Goal: Obtain resource: Obtain resource

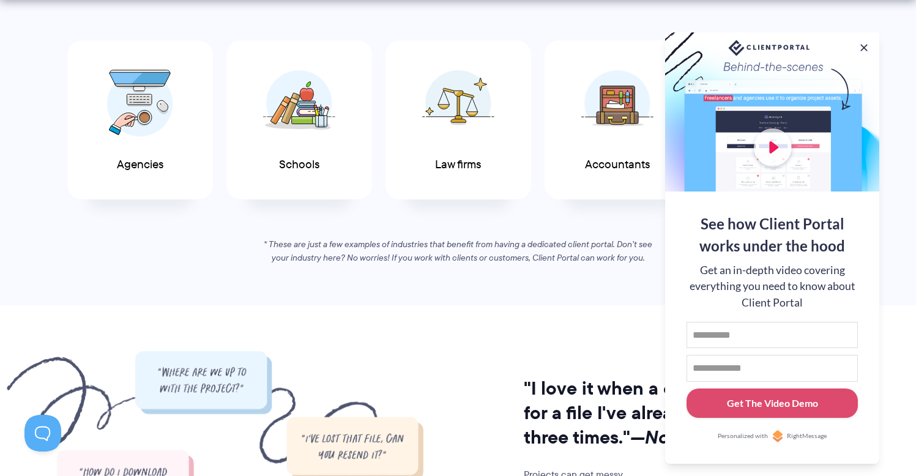
scroll to position [903, 0]
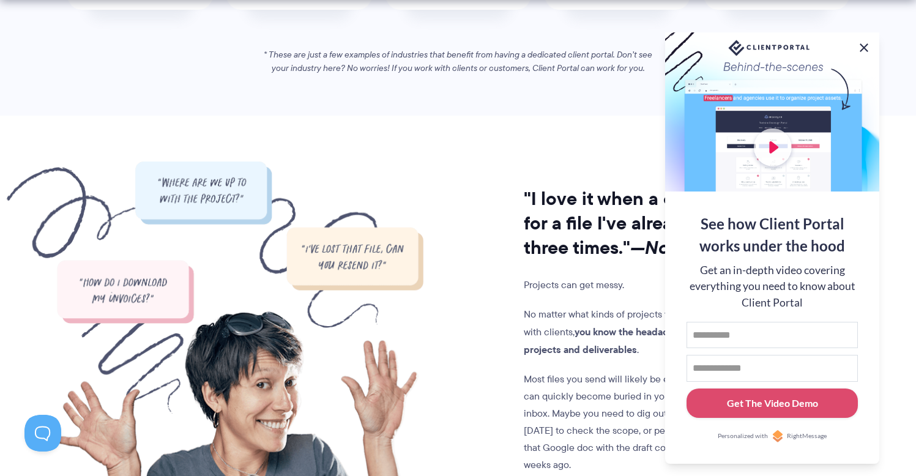
click at [865, 43] on button at bounding box center [863, 47] width 15 height 15
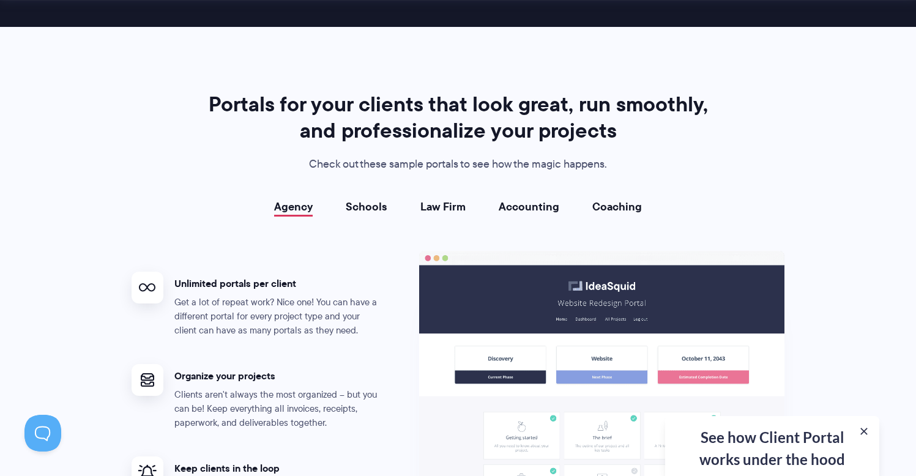
scroll to position [2197, 0]
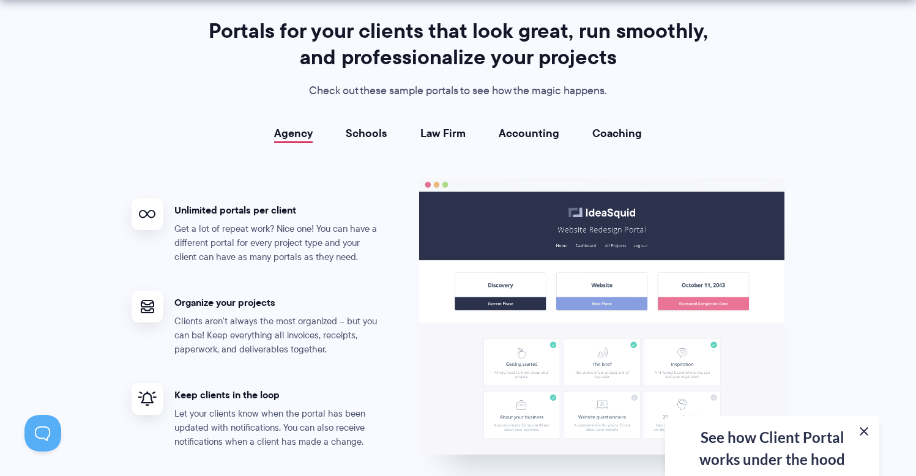
click at [861, 429] on button at bounding box center [863, 431] width 15 height 15
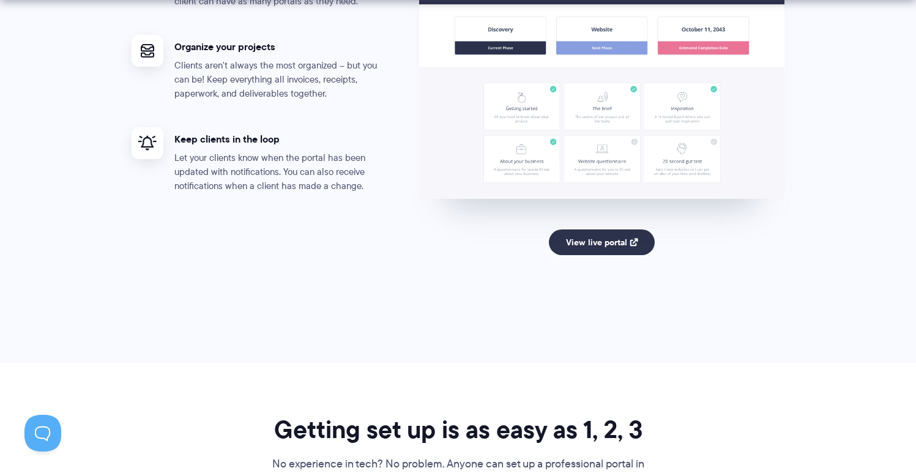
scroll to position [2456, 0]
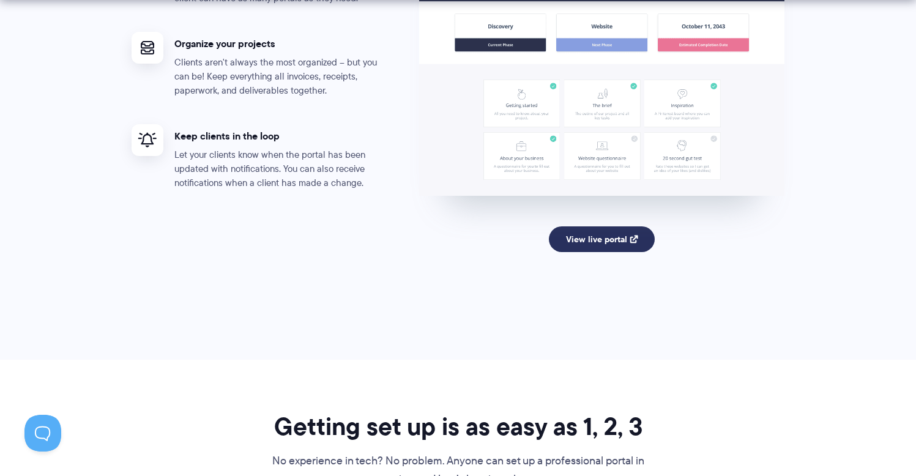
click at [587, 234] on link "View live portal" at bounding box center [602, 239] width 106 height 26
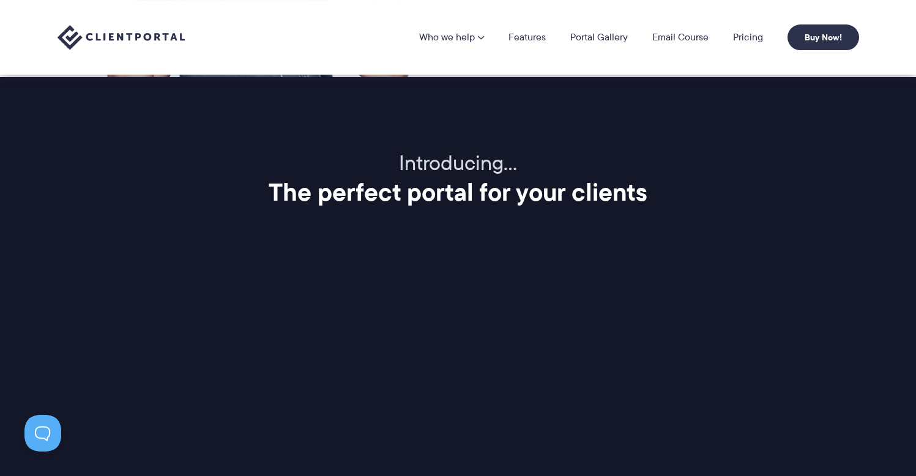
scroll to position [1033, 0]
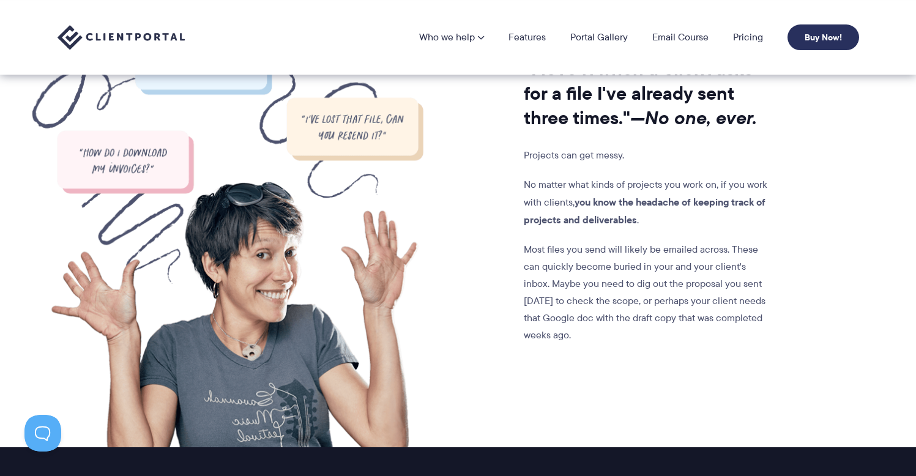
click at [817, 34] on link "Buy Now!" at bounding box center [823, 37] width 72 height 26
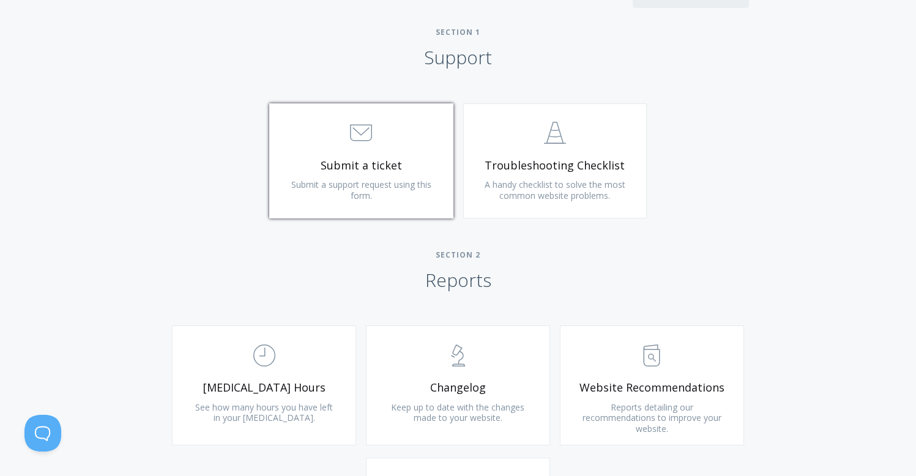
scroll to position [718, 0]
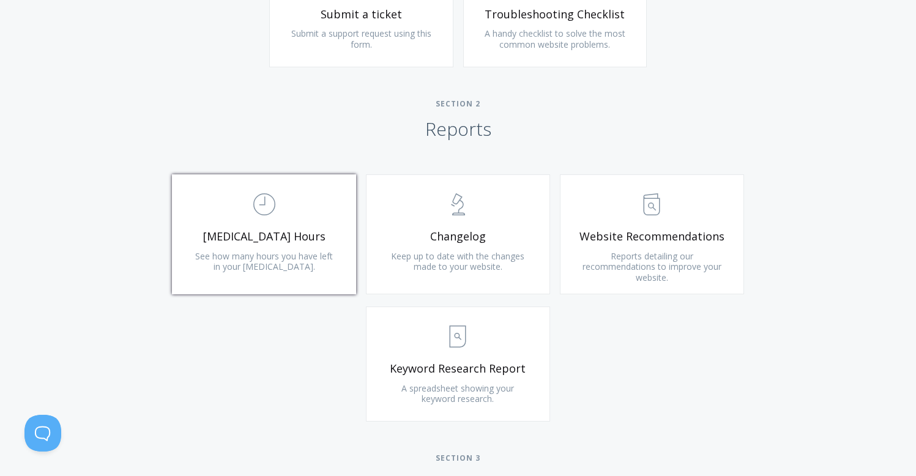
click at [316, 243] on link ".st0{fill:none;stroke:#000000;stroke-width:2;stroke-miterlimit:10;} Untitled-18…" at bounding box center [264, 234] width 184 height 120
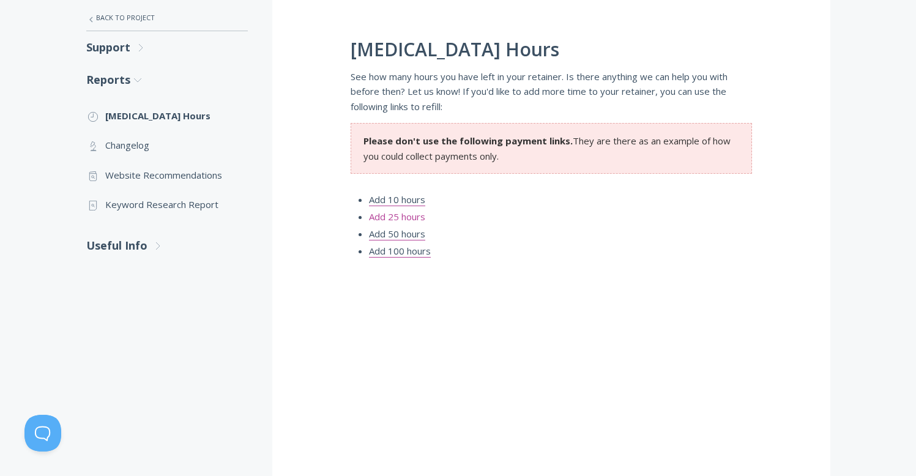
click at [382, 217] on link "Add 25 hours" at bounding box center [397, 216] width 56 height 13
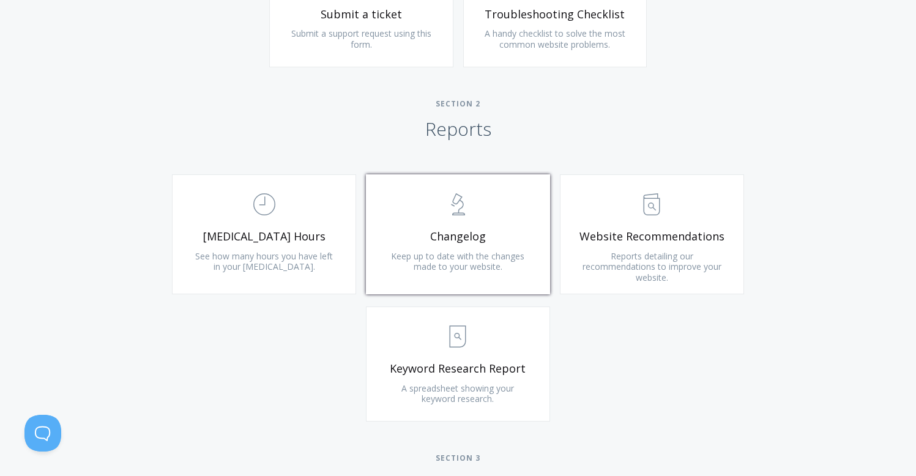
click at [541, 233] on link ".st0{fill:none;stroke:#000000;stroke-width:2;stroke-miterlimit:10;} Untitled-25…" at bounding box center [458, 234] width 184 height 120
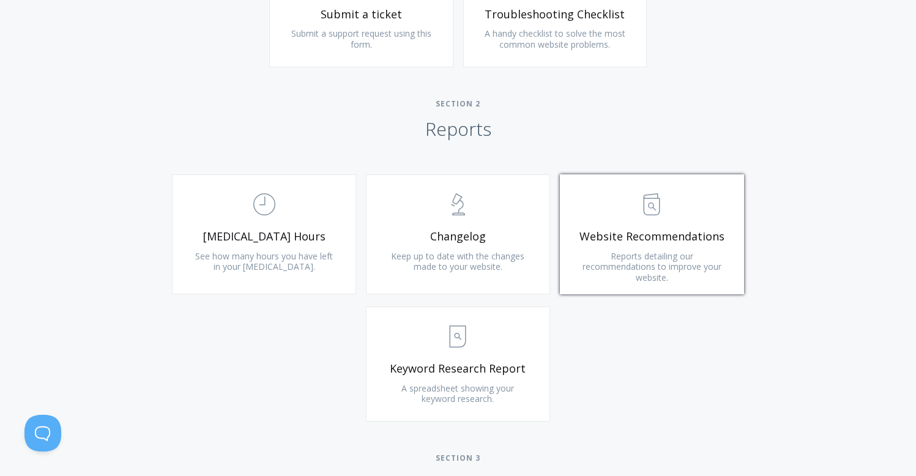
click at [653, 226] on link ".st0{fill:none;stroke:#000000;stroke-width:2;stroke-miterlimit:10;} Untitled-13…" at bounding box center [652, 234] width 184 height 120
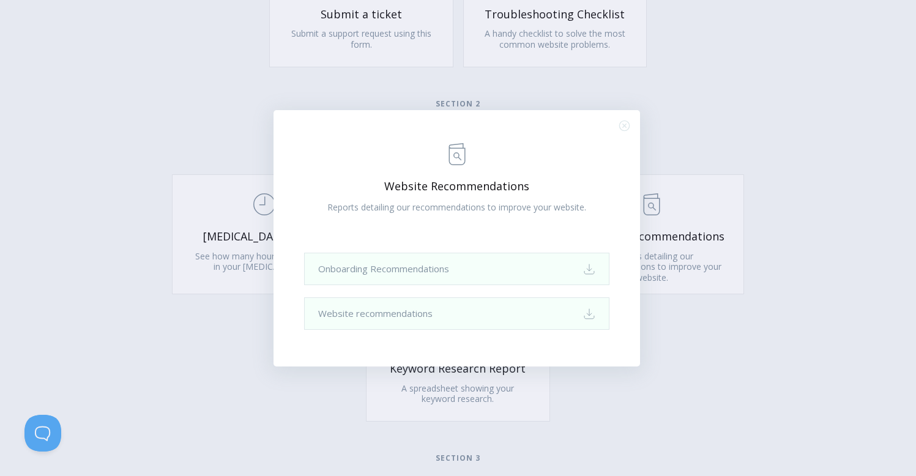
click at [732, 379] on div ".st0{fill:none;stroke:#000000;stroke-width:2;stroke-miterlimit:10;} Untitled-13…" at bounding box center [458, 238] width 916 height 476
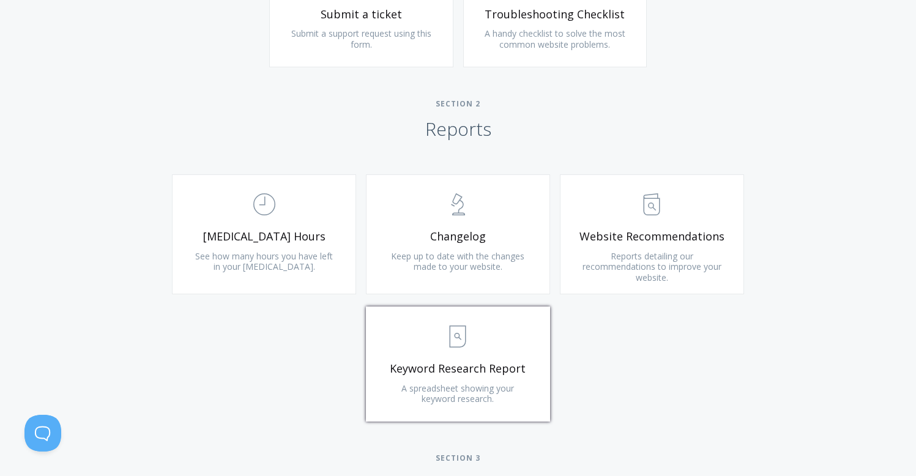
click at [460, 366] on span "Keyword Research Report" at bounding box center [458, 369] width 146 height 14
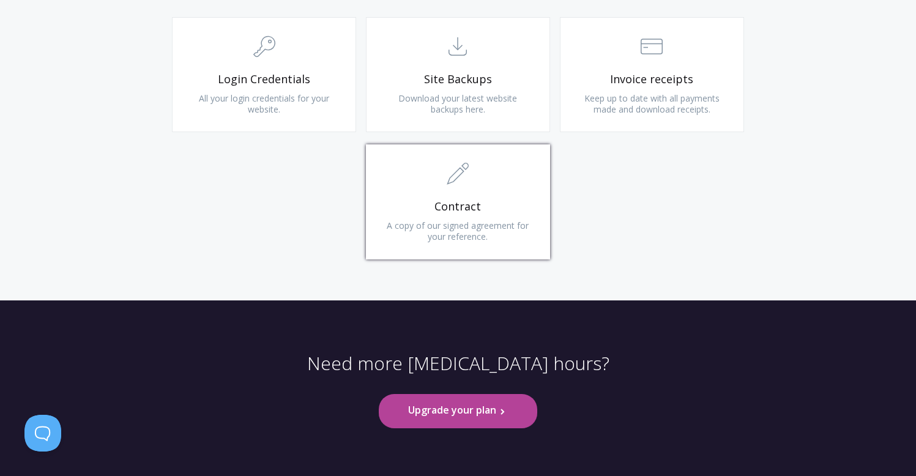
scroll to position [1230, 0]
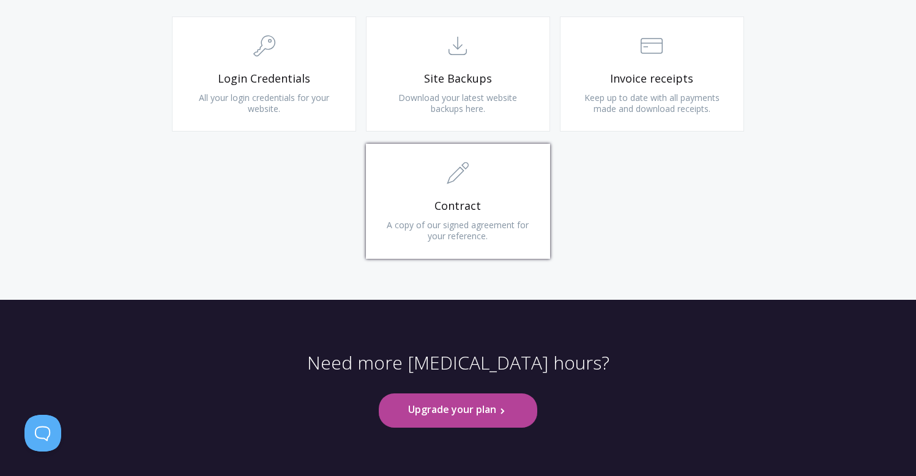
click at [493, 227] on span "A copy of our signed agreement for your reference." at bounding box center [458, 230] width 142 height 23
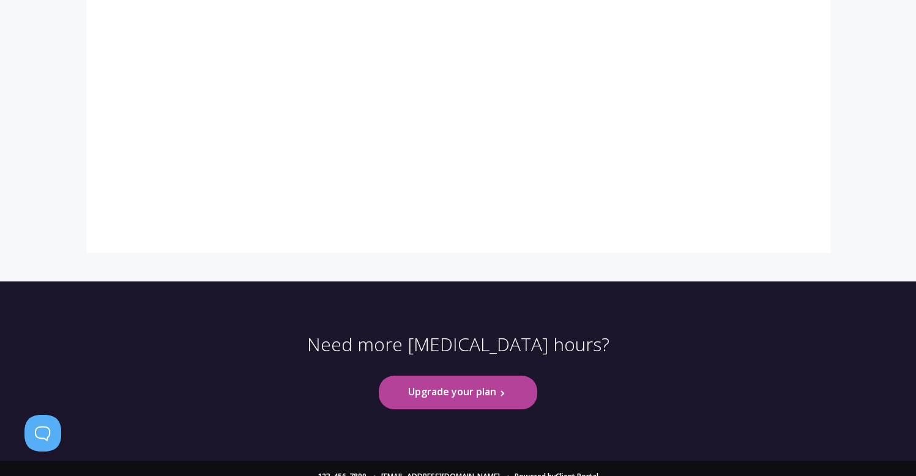
scroll to position [469, 0]
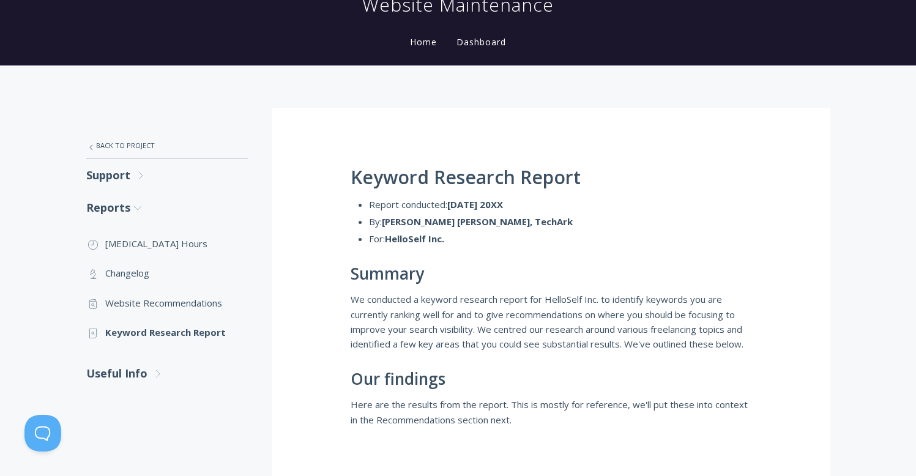
scroll to position [272, 0]
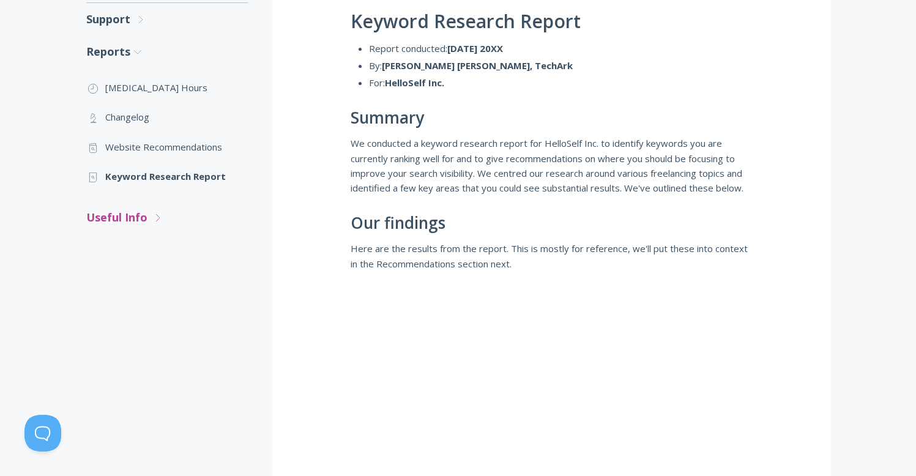
click at [155, 218] on icon ".st0{fill:none;stroke:#000000;stroke-width:2;stroke-miterlimit:10;} Untitled-27" at bounding box center [157, 217] width 11 height 11
click at [168, 253] on link ".cls-1{fill:none;stroke:#000;stroke-miterlimit:10;stroke-width:2px;} 1. General…" at bounding box center [166, 253] width 161 height 29
click at [150, 284] on link ".st0{fill:none;stroke:#000000;stroke-width:2;stroke-miterlimit:10;} Untitled-15…" at bounding box center [166, 282] width 161 height 29
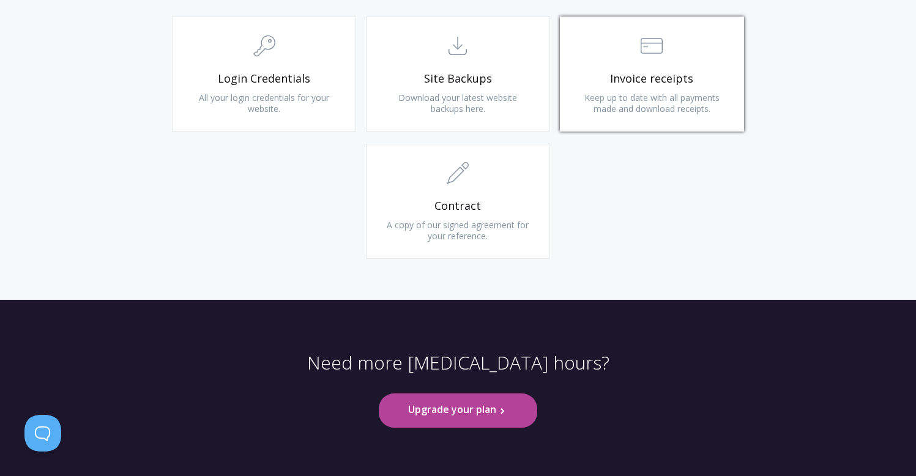
click at [631, 106] on span "Keep up to date with all payments made and download receipts." at bounding box center [651, 103] width 135 height 23
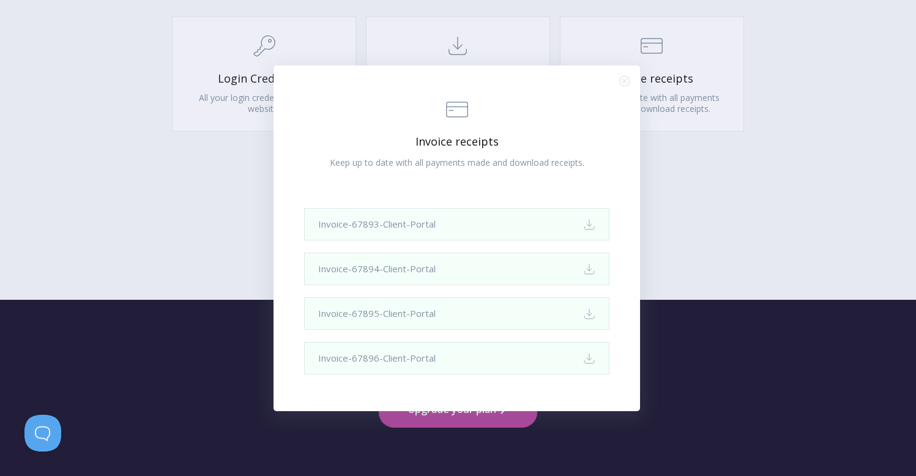
click at [811, 210] on div ".st0{fill:none;stroke:#000000;stroke-width:2;stroke-miterlimit:10;} Financial I…" at bounding box center [458, 238] width 916 height 476
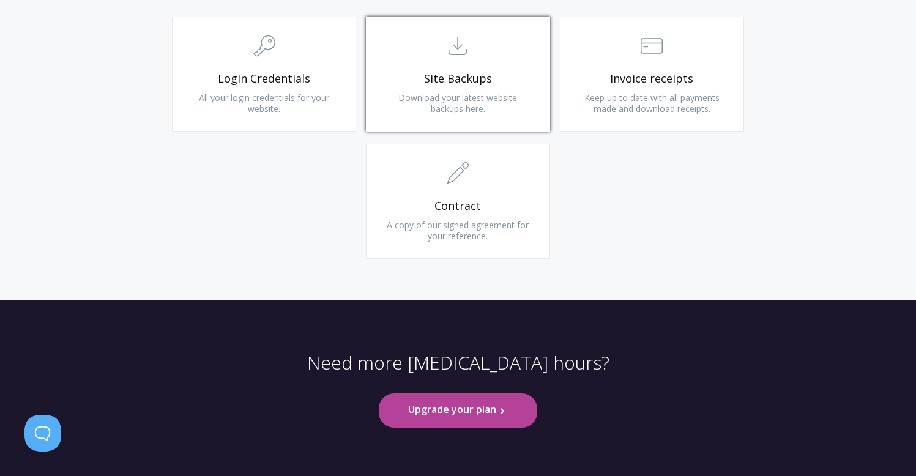
click at [486, 64] on span ".st0{fill:none;stroke:#000000;stroke-width:2;stroke-miterlimit:10;} Untitled-15" at bounding box center [458, 46] width 146 height 37
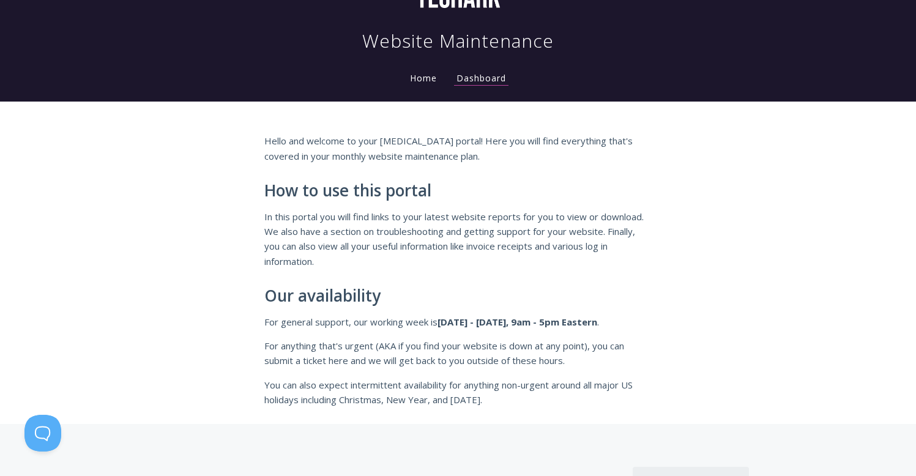
scroll to position [244, 0]
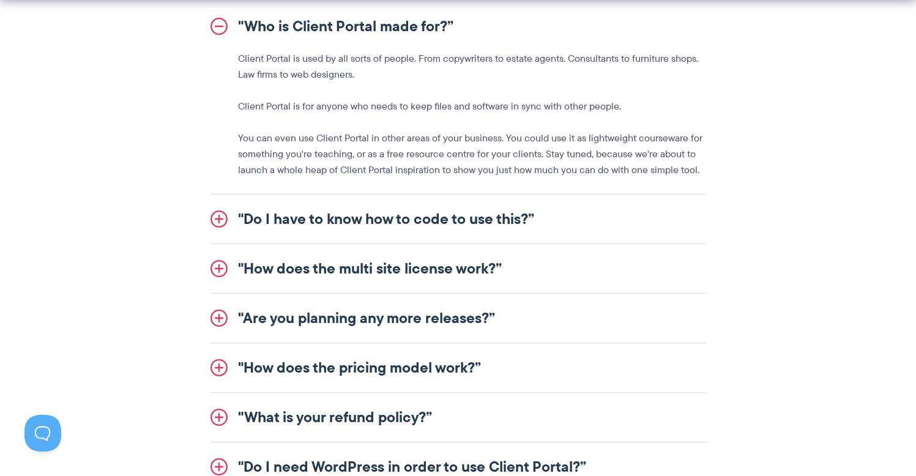
scroll to position [1479, 0]
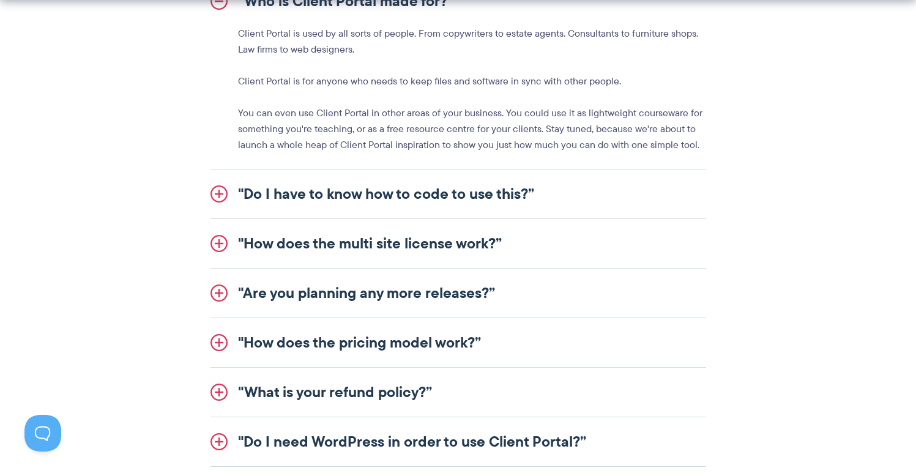
click at [516, 248] on link ""How does the multi site license work?”" at bounding box center [457, 243] width 495 height 49
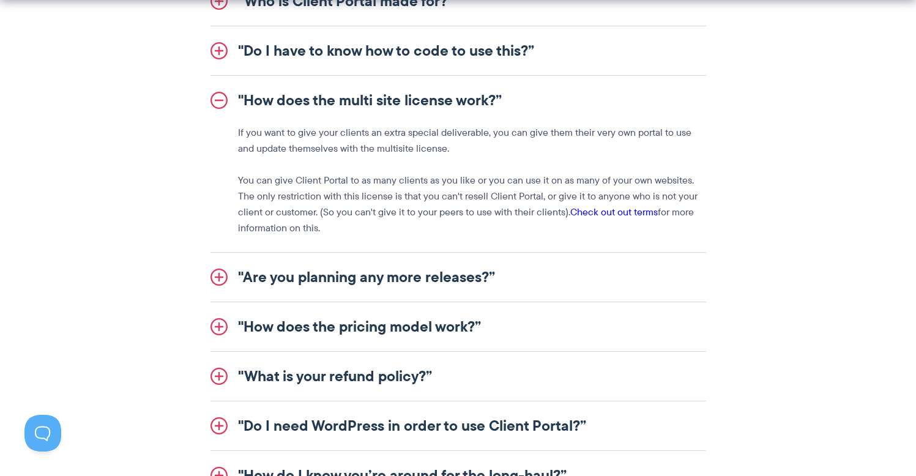
click at [510, 274] on link ""Are you planning any more releases?”" at bounding box center [457, 277] width 495 height 49
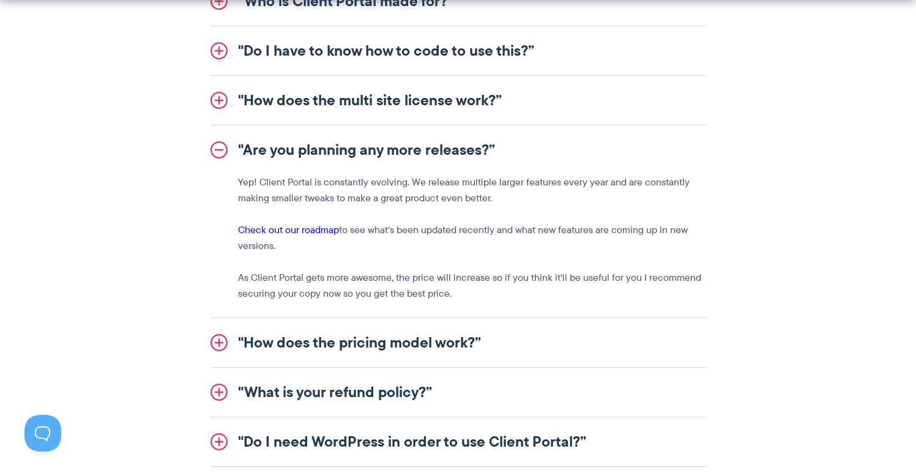
click at [489, 321] on link ""How does the pricing model work?”" at bounding box center [457, 342] width 495 height 49
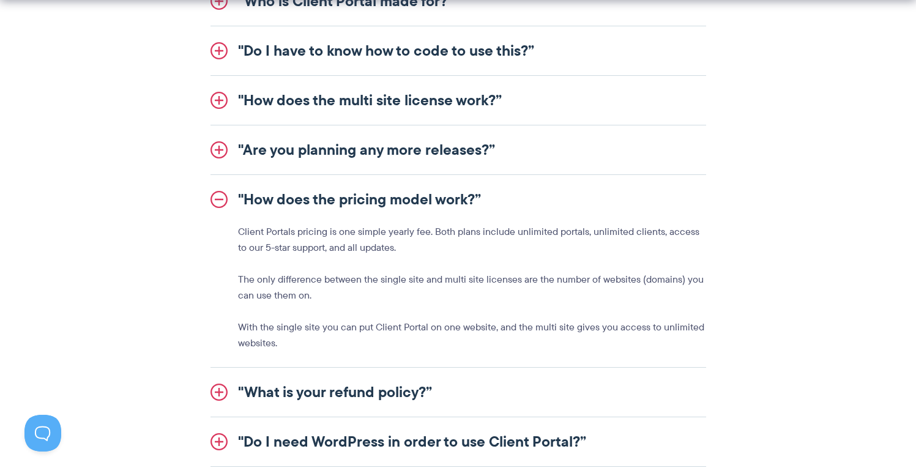
click at [441, 388] on link ""What is your refund policy?”" at bounding box center [457, 392] width 495 height 49
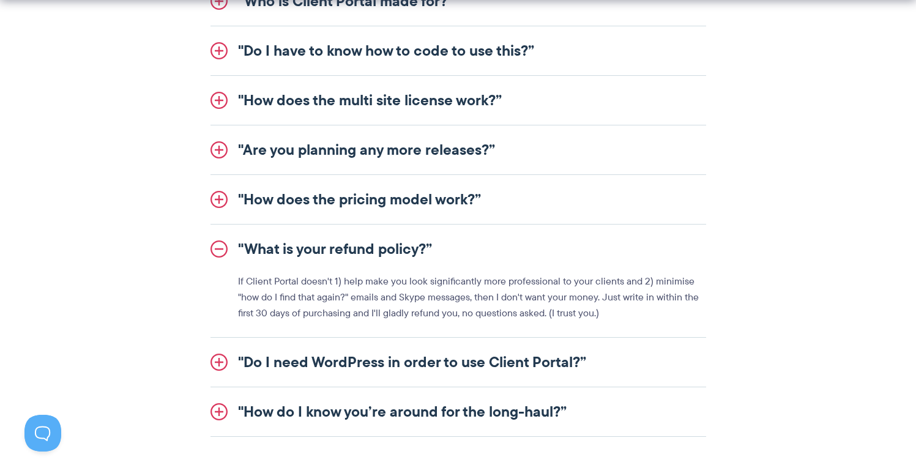
click at [440, 394] on link ""How do I know you’re around for the long-haul?”" at bounding box center [457, 411] width 495 height 49
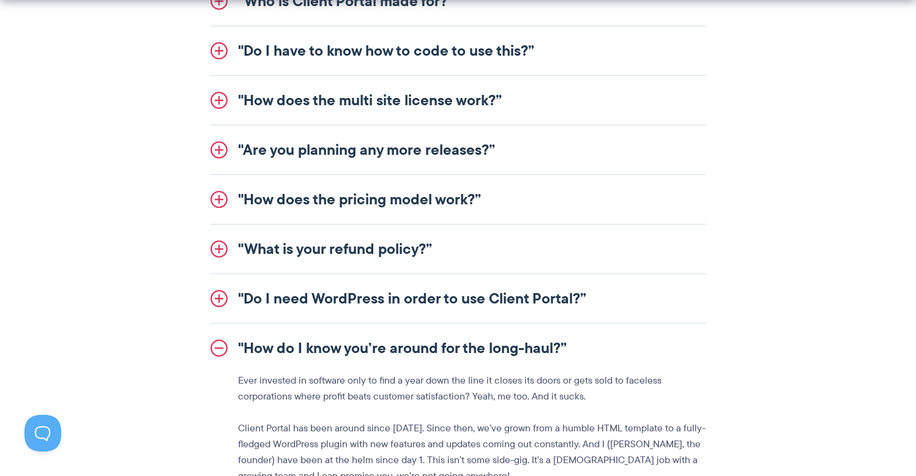
click at [466, 305] on link ""Do I need WordPress in order to use Client Portal?”" at bounding box center [457, 298] width 495 height 49
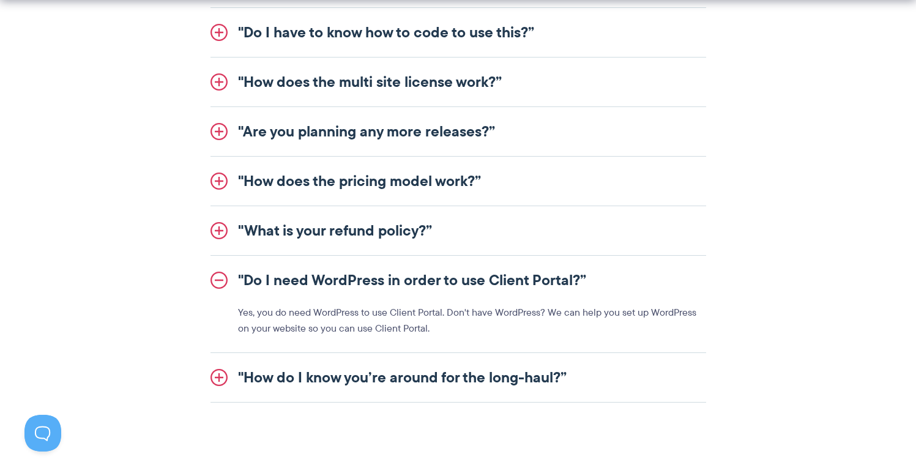
scroll to position [1499, 0]
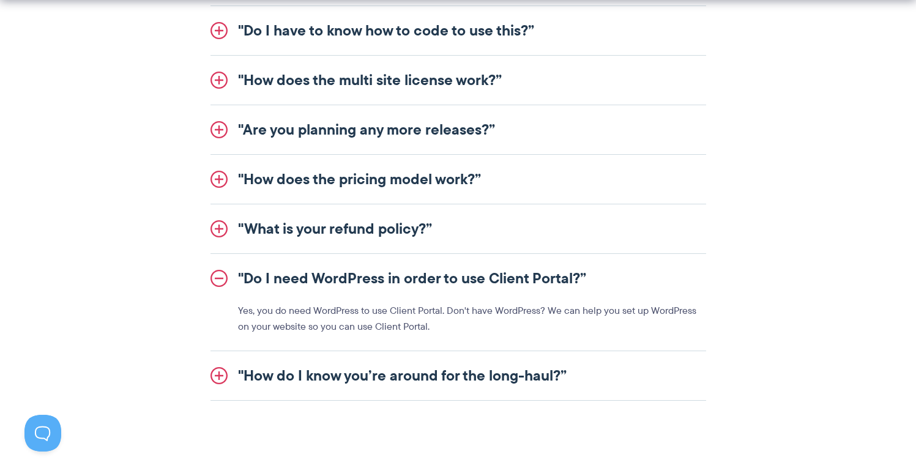
click at [439, 371] on link ""How do I know you’re around for the long-haul?”" at bounding box center [457, 375] width 495 height 49
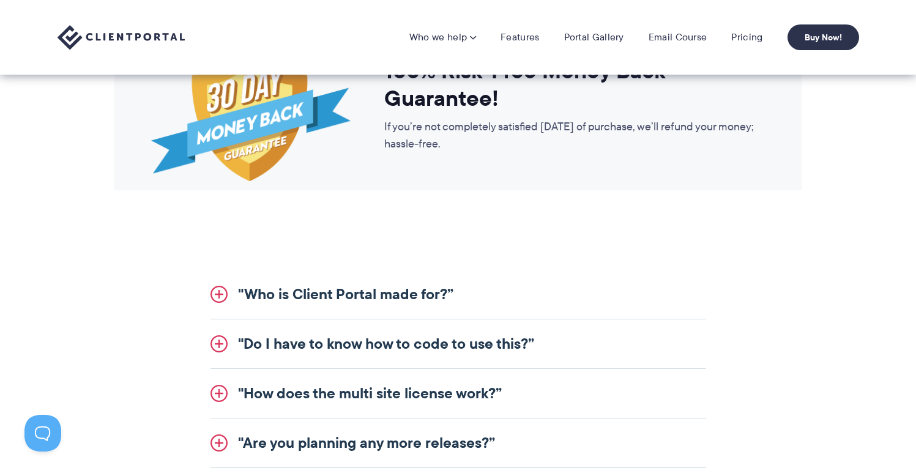
scroll to position [1179, 0]
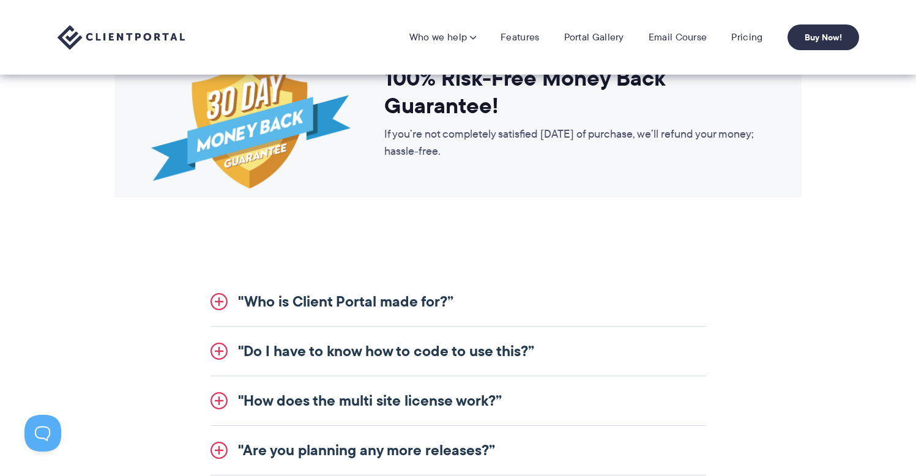
click at [451, 308] on link ""Who is Client Portal made for?”" at bounding box center [457, 301] width 495 height 49
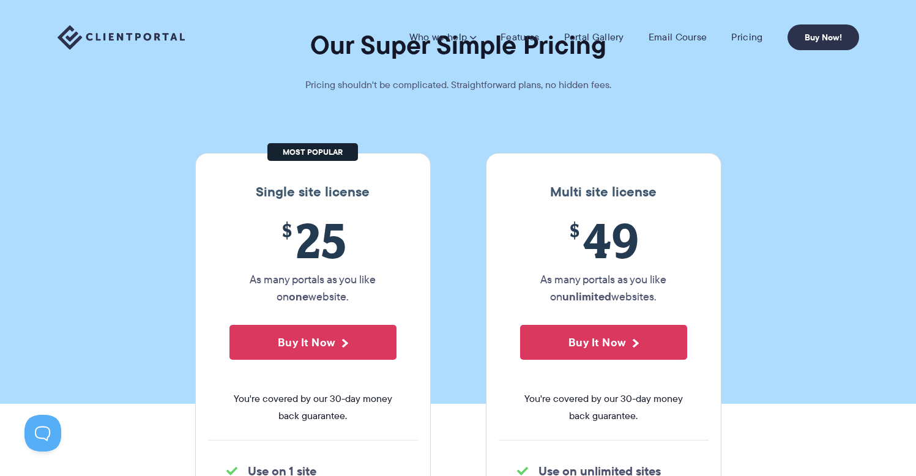
scroll to position [0, 0]
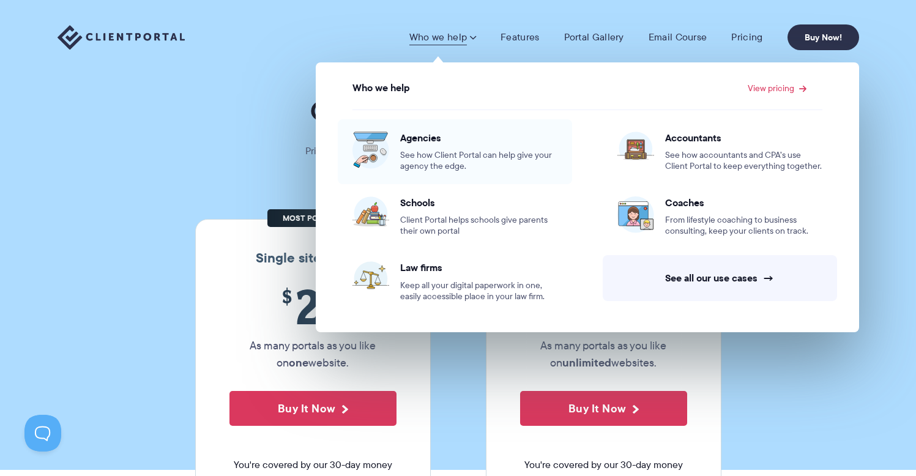
click at [425, 132] on span "Agencies" at bounding box center [478, 138] width 157 height 12
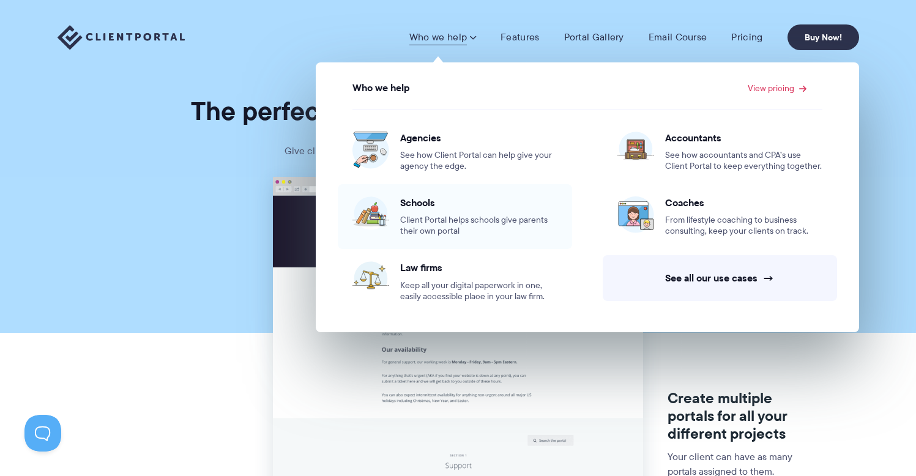
click at [410, 219] on span "Client Portal helps schools give parents their own portal" at bounding box center [478, 226] width 157 height 22
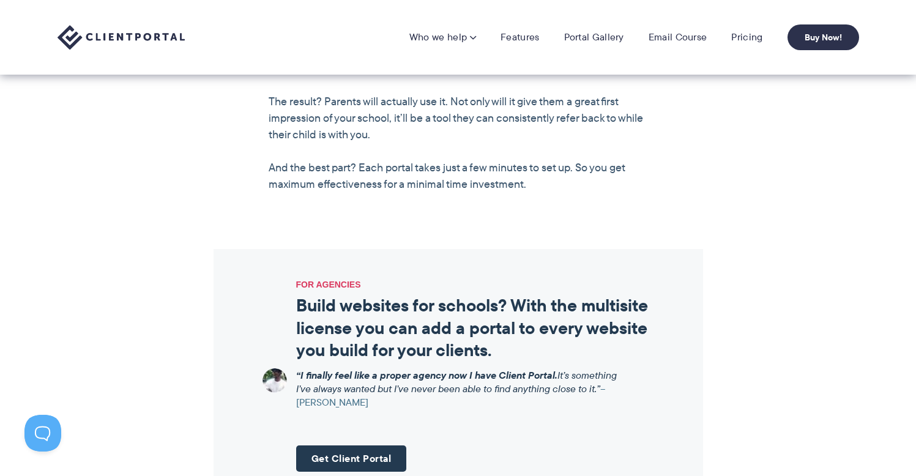
scroll to position [738, 0]
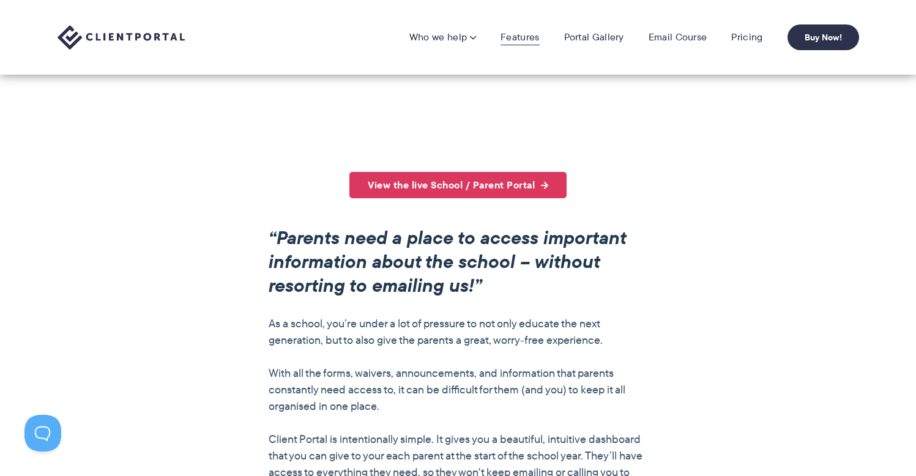
click at [509, 38] on link "Features" at bounding box center [519, 37] width 39 height 12
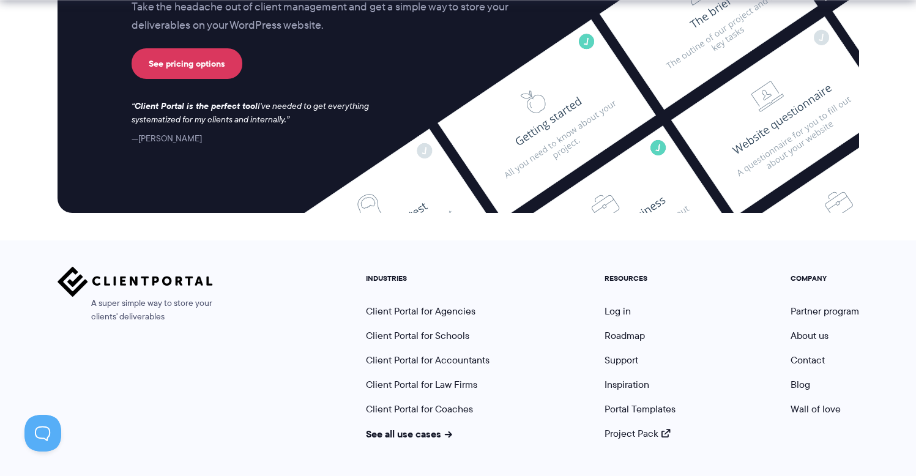
scroll to position [3301, 0]
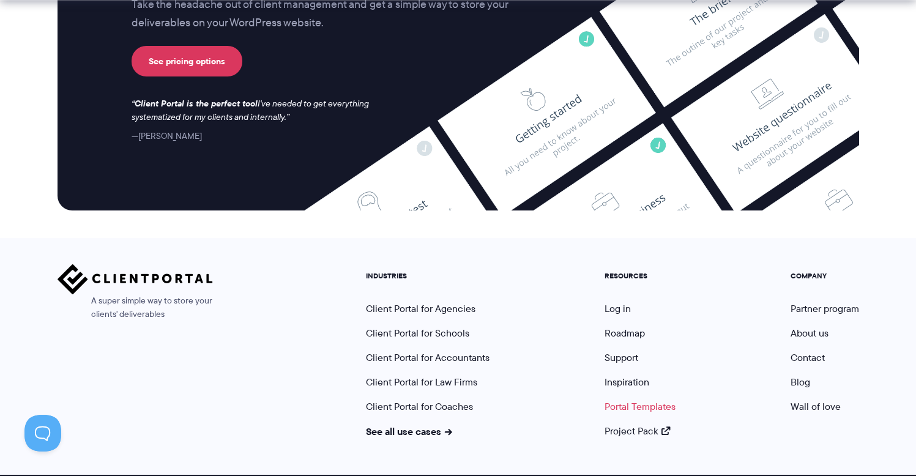
click at [659, 399] on link "Portal Templates" at bounding box center [639, 406] width 71 height 14
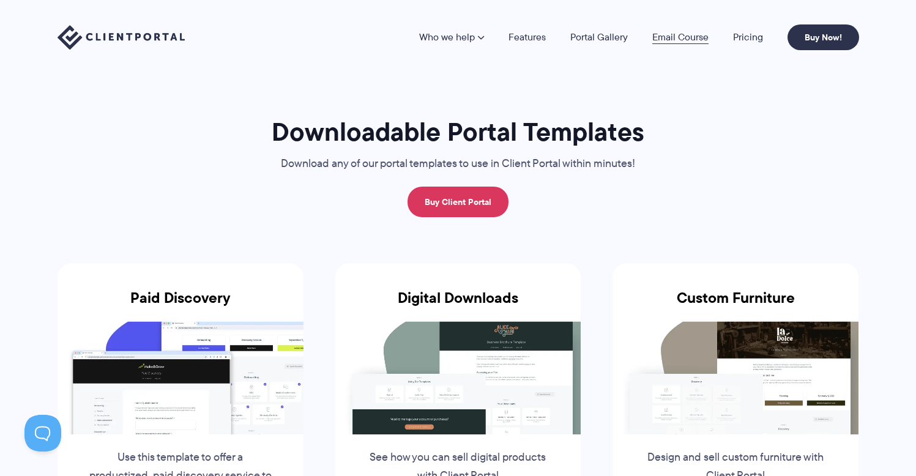
click at [675, 33] on link "Email Course" at bounding box center [680, 37] width 56 height 10
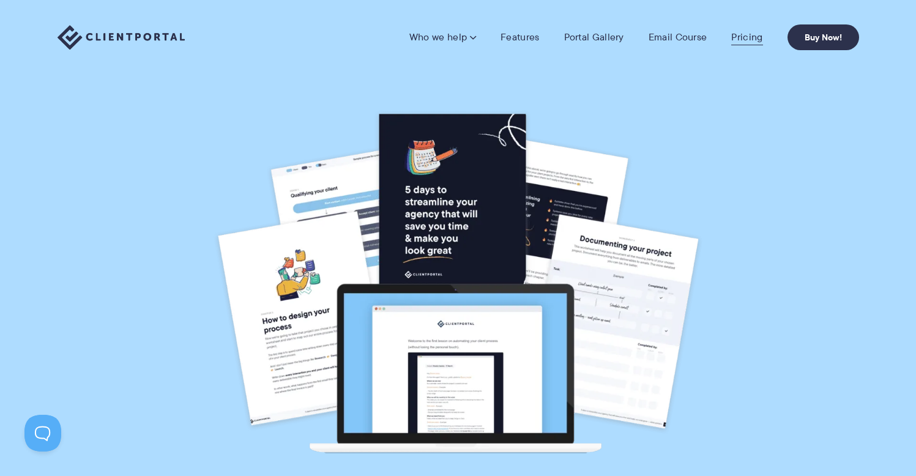
click at [740, 39] on link "Pricing" at bounding box center [746, 37] width 31 height 12
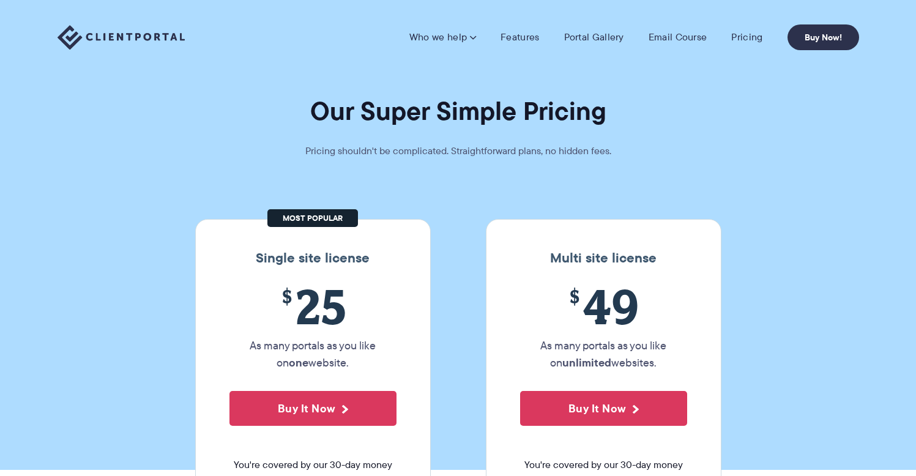
click at [171, 39] on img at bounding box center [120, 37] width 127 height 25
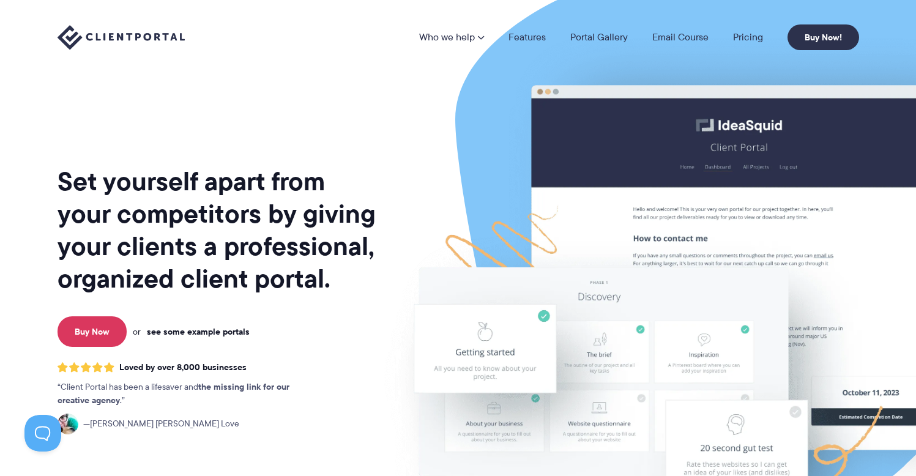
click at [216, 328] on link "see some example portals" at bounding box center [198, 331] width 103 height 11
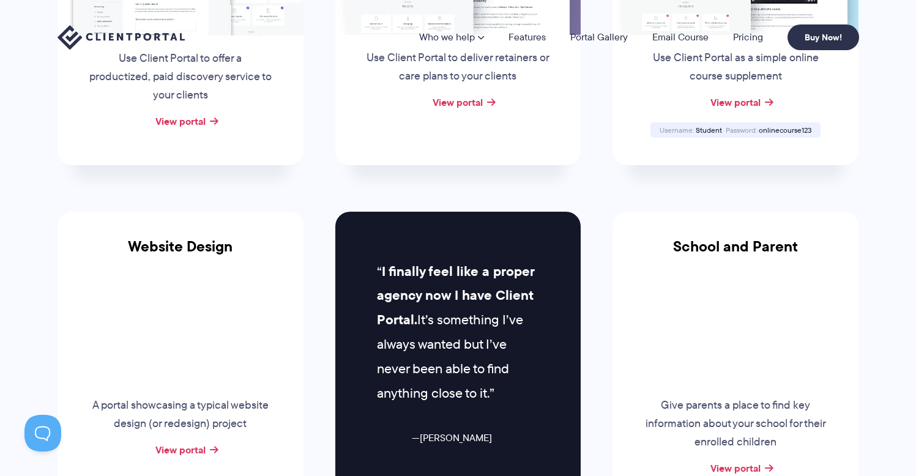
scroll to position [428, 0]
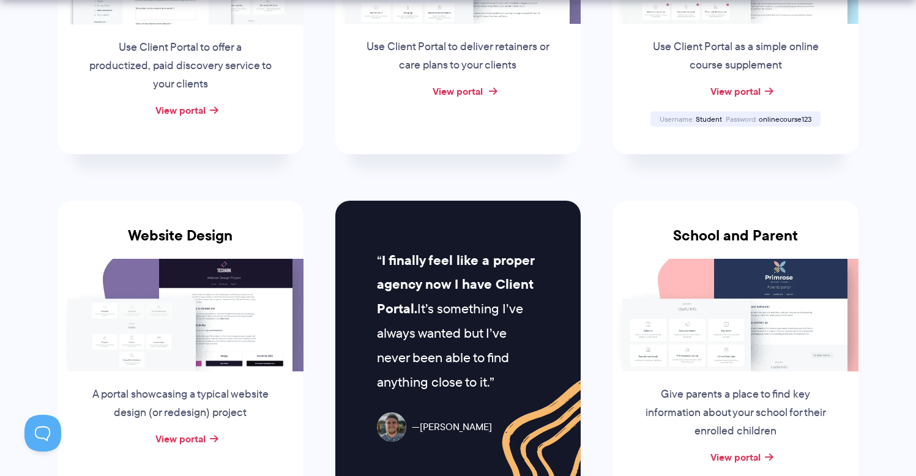
click at [469, 84] on link "View portal" at bounding box center [457, 91] width 50 height 15
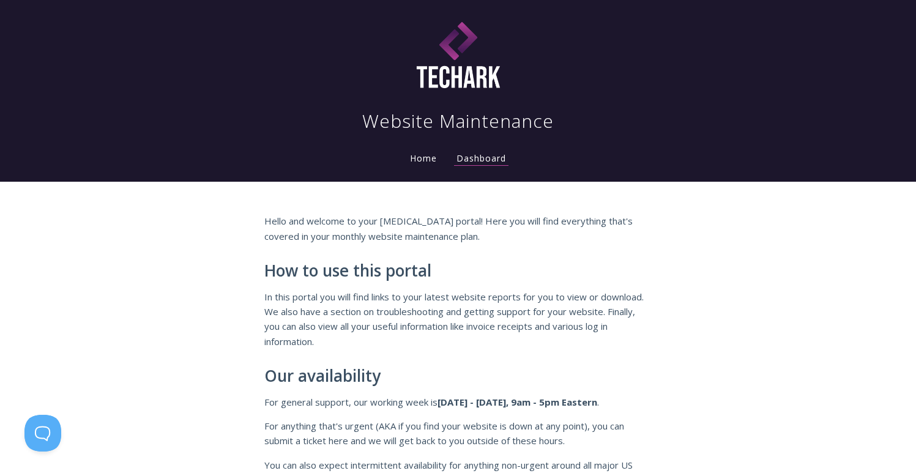
click at [418, 161] on link "Home" at bounding box center [423, 158] width 32 height 12
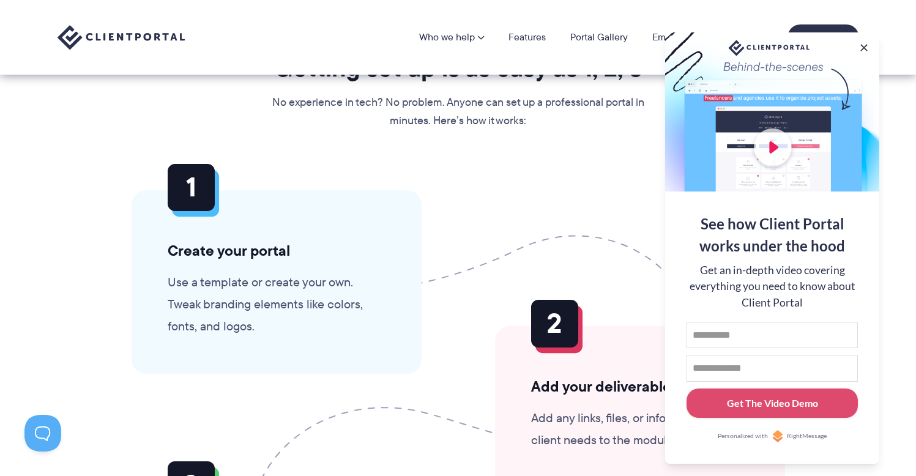
scroll to position [3435, 0]
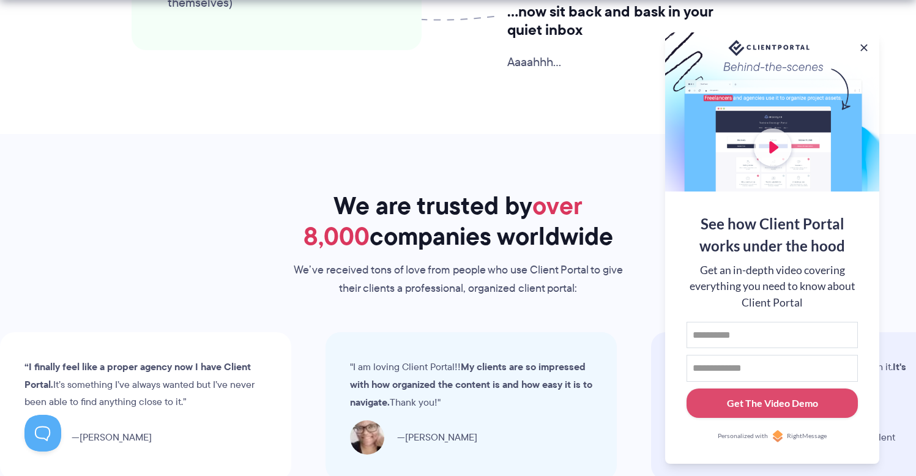
click at [776, 146] on div at bounding box center [772, 111] width 214 height 159
click at [766, 143] on div at bounding box center [772, 111] width 214 height 159
click at [779, 335] on input "First name" at bounding box center [771, 335] width 171 height 27
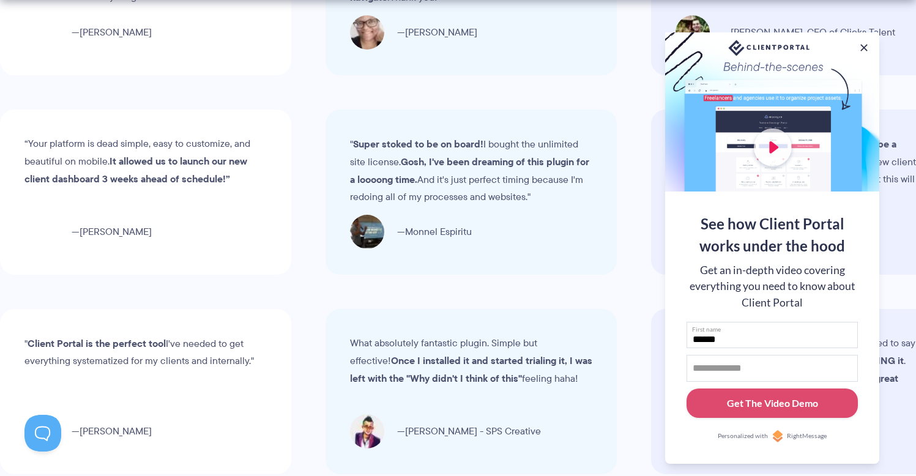
type input "******"
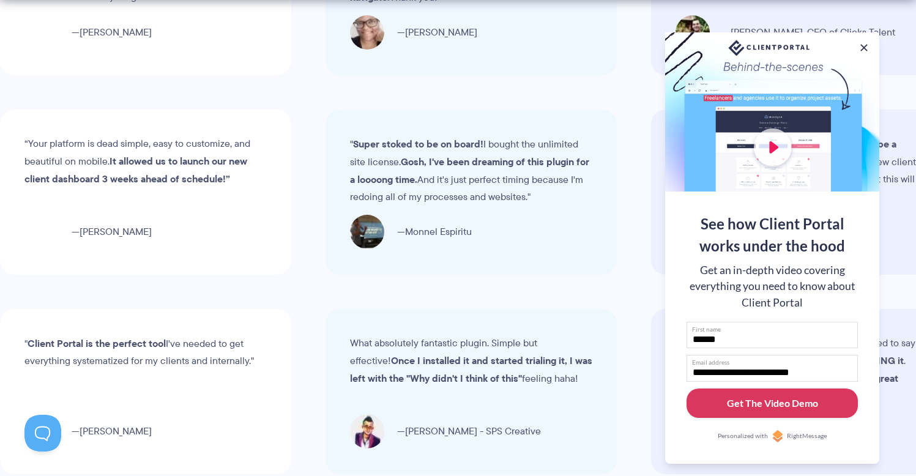
type input "**********"
click at [760, 407] on div "Get The Video Demo" at bounding box center [772, 403] width 91 height 15
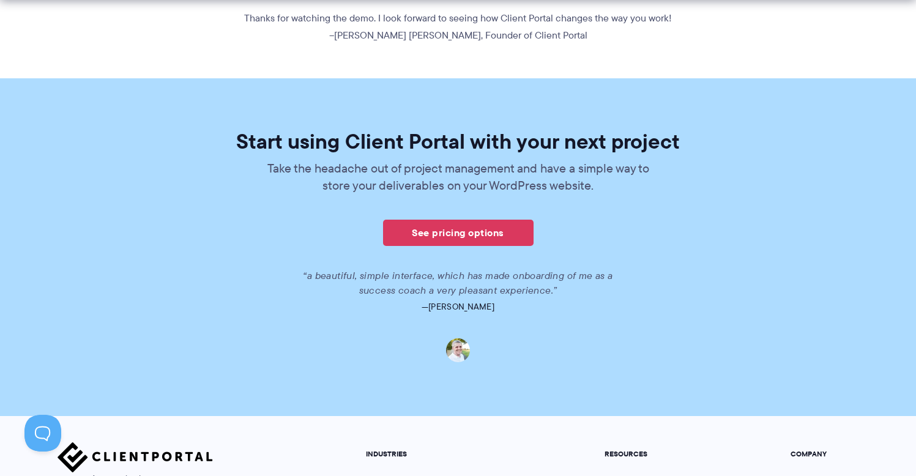
scroll to position [831, 0]
